Goal: Task Accomplishment & Management: Manage account settings

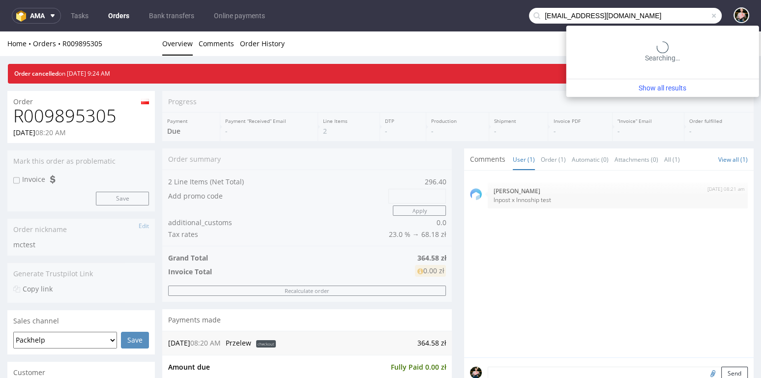
type input "wavephone5211@gmail.com"
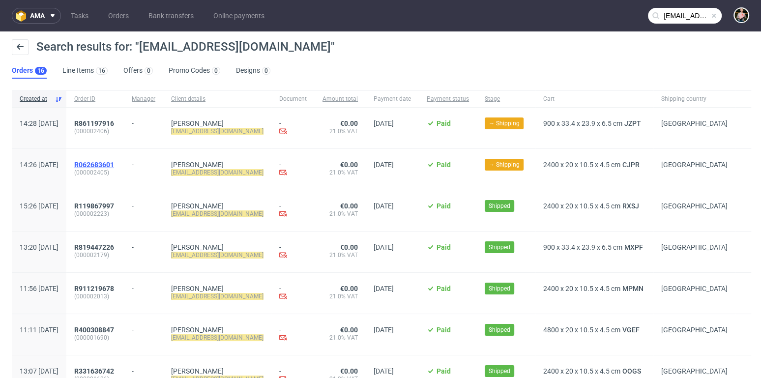
click at [114, 163] on span "R062683601" at bounding box center [94, 165] width 40 height 8
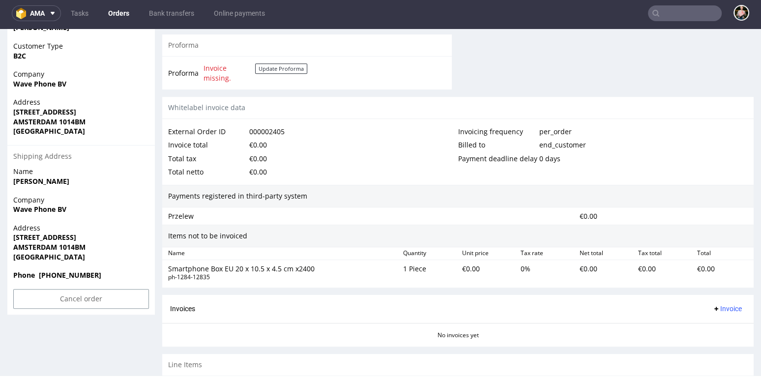
scroll to position [503, 0]
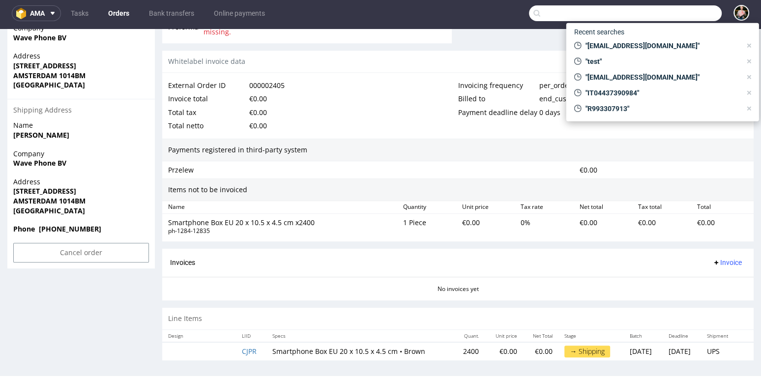
click at [676, 16] on input "text" at bounding box center [625, 13] width 193 height 16
paste input "R694301349"
type input "R694301349"
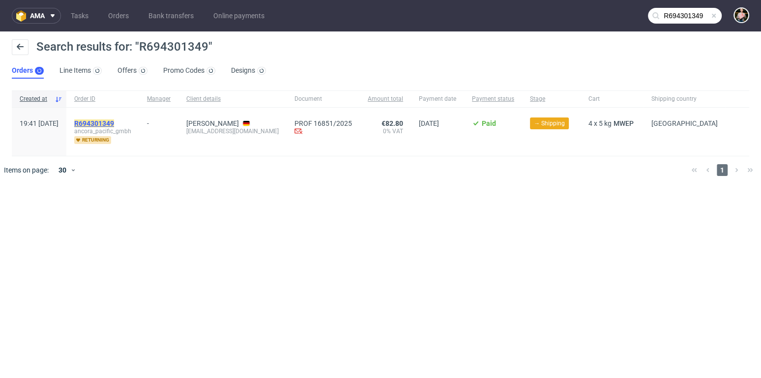
click at [114, 120] on mark "R694301349" at bounding box center [94, 123] width 40 height 8
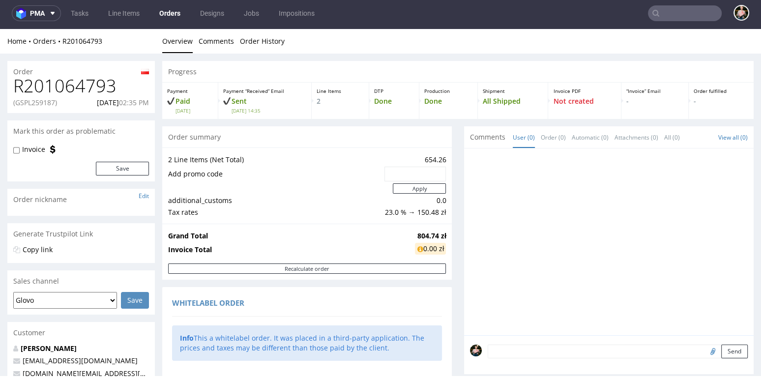
scroll to position [252, 0]
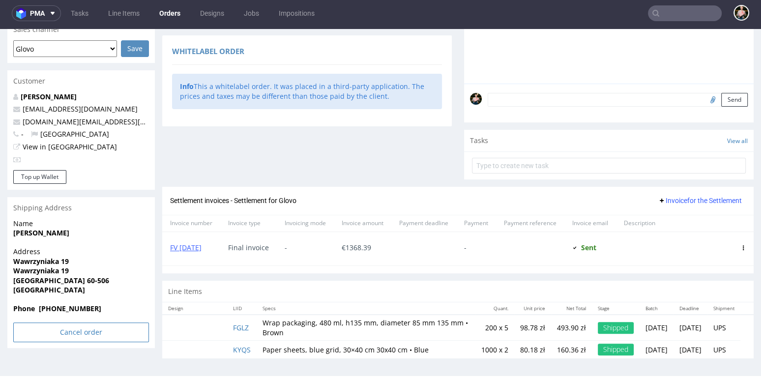
click at [76, 331] on input "Cancel order" at bounding box center [81, 333] width 136 height 20
click at [115, 243] on div "Name Marta Krupska" at bounding box center [80, 233] width 147 height 28
click at [101, 302] on link "No" at bounding box center [98, 305] width 26 height 15
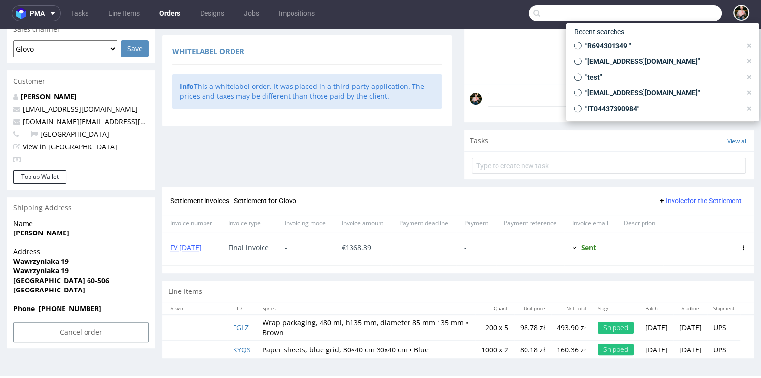
click at [672, 13] on input "text" at bounding box center [625, 13] width 193 height 16
paste input "R694301349"
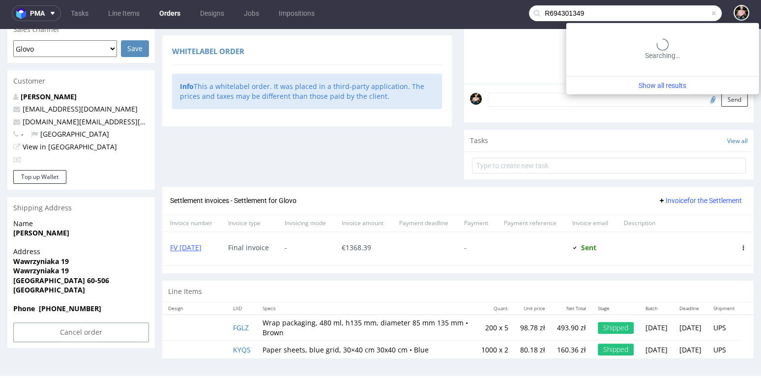
type input "R694301349"
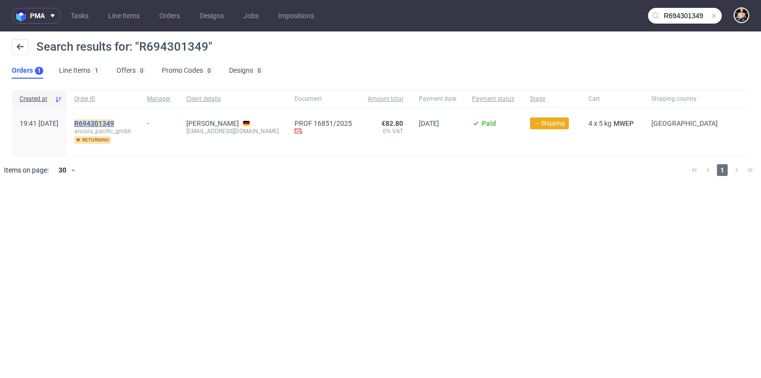
click at [114, 123] on mark "R694301349" at bounding box center [94, 123] width 40 height 8
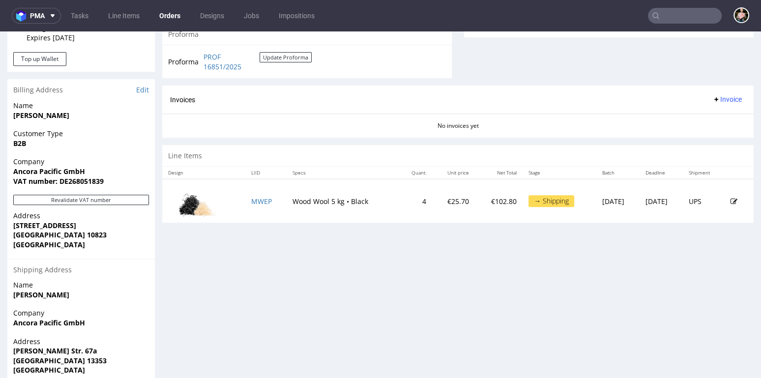
scroll to position [458, 0]
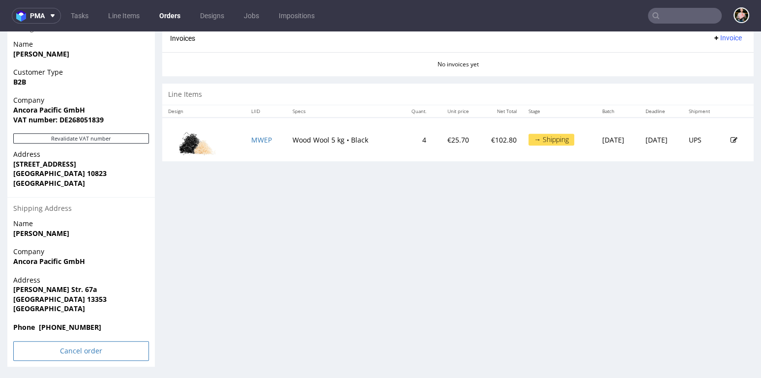
click at [48, 349] on input "Cancel order" at bounding box center [81, 351] width 136 height 20
click at [58, 321] on icon at bounding box center [61, 323] width 6 height 7
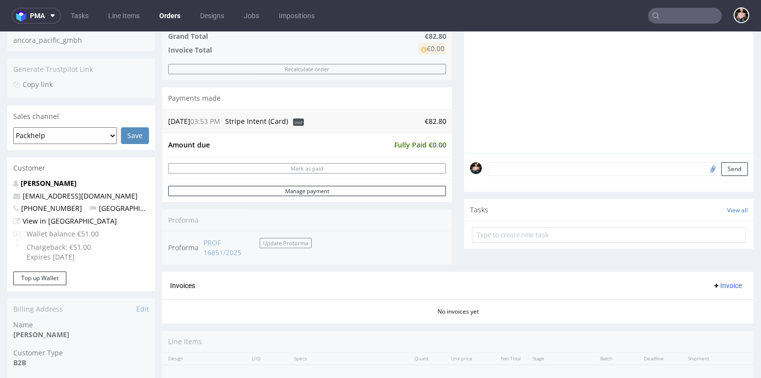
scroll to position [205, 0]
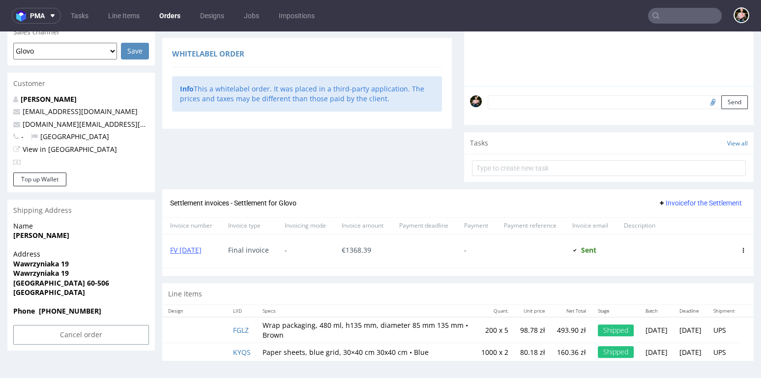
scroll to position [2, 0]
